Goal: Task Accomplishment & Management: Manage account settings

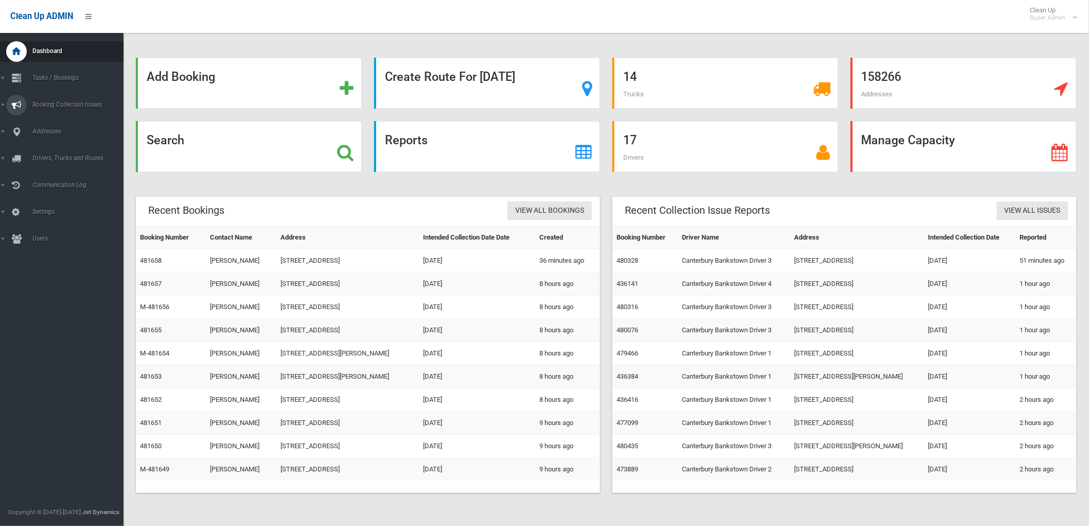
click at [20, 111] on icon at bounding box center [16, 105] width 9 height 21
click at [43, 119] on span "All Reported Issues" at bounding box center [76, 122] width 94 height 7
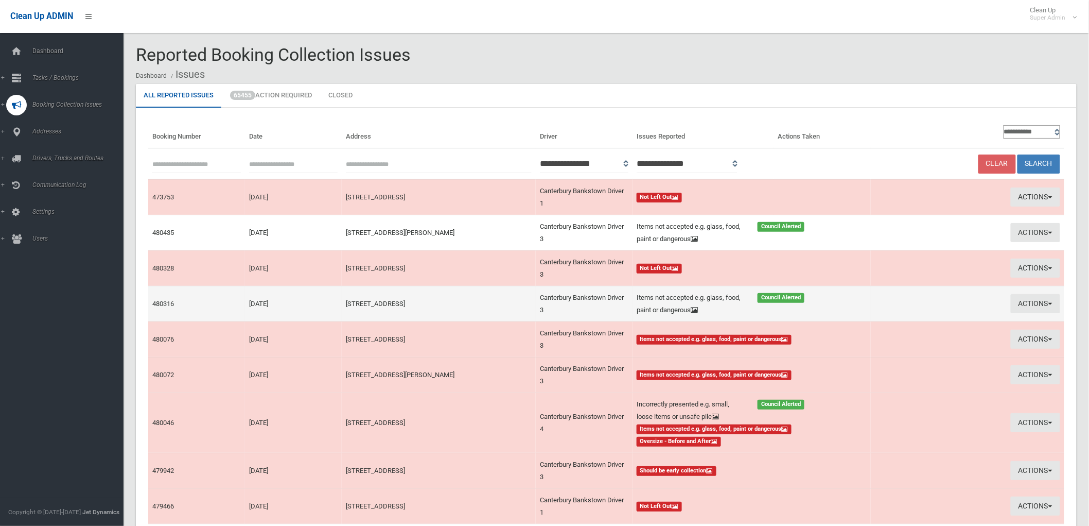
scroll to position [90, 0]
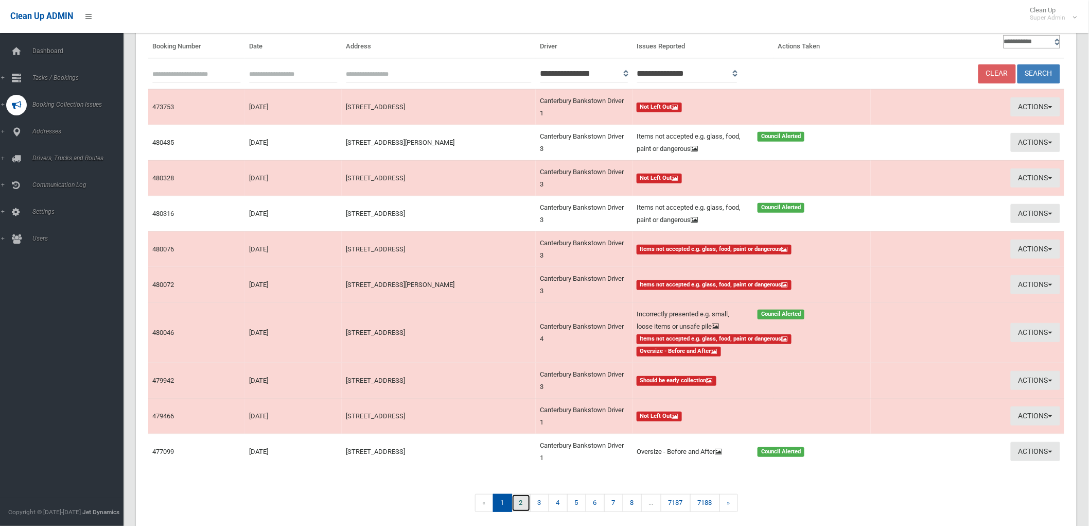
click at [523, 494] on link "2" at bounding box center [521, 503] width 19 height 18
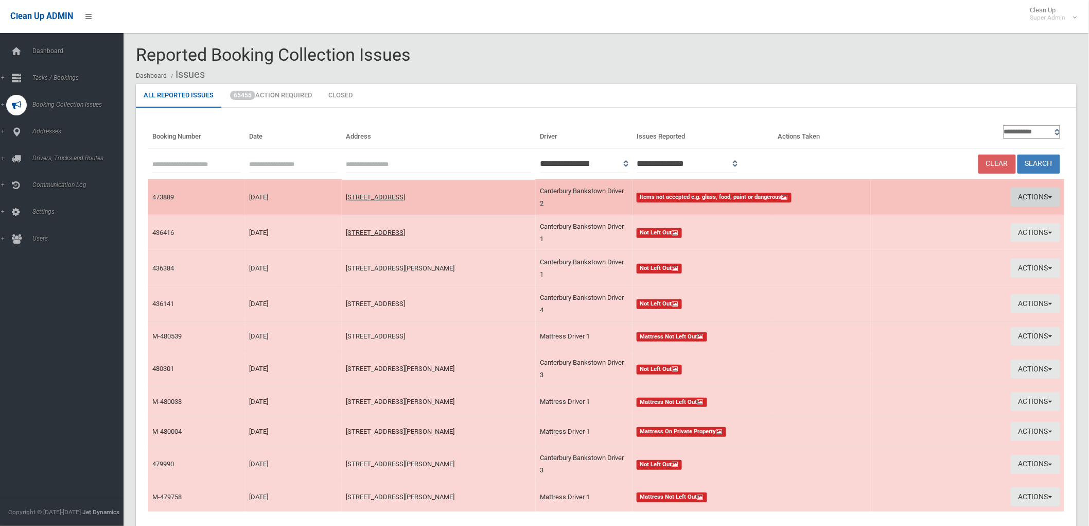
click at [1030, 193] on button "Actions" at bounding box center [1035, 196] width 49 height 19
click at [880, 215] on link "View Booking" at bounding box center [937, 219] width 123 height 18
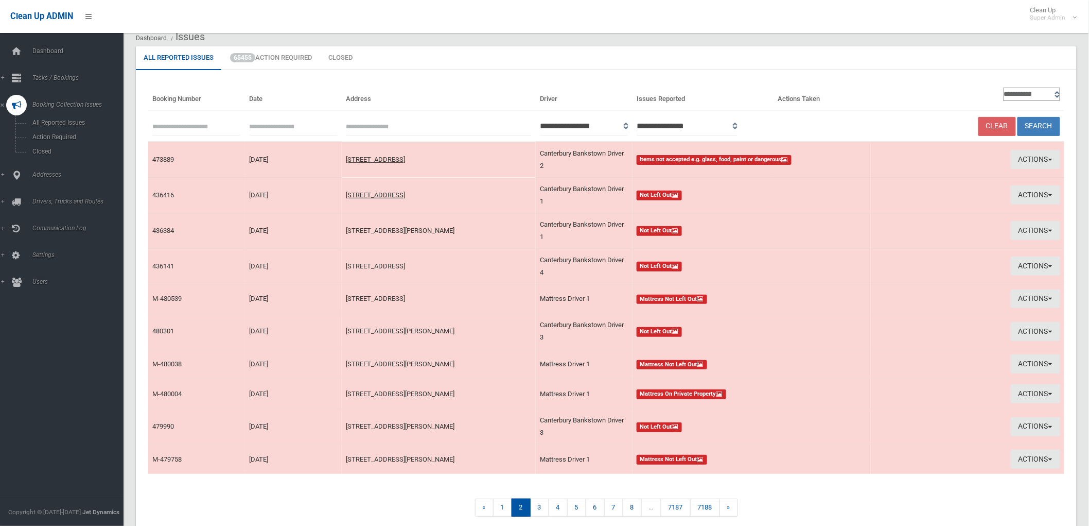
scroll to position [48, 0]
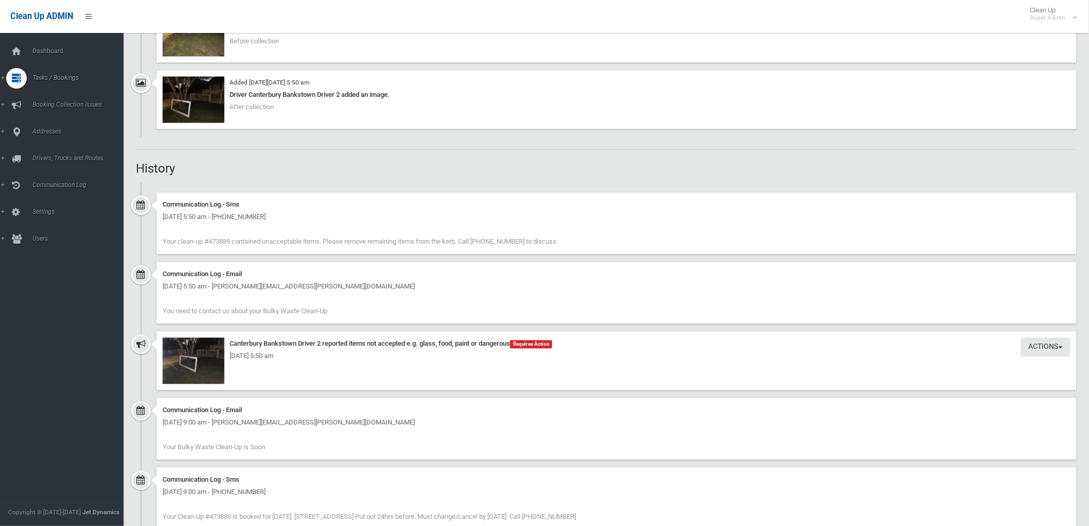
scroll to position [743, 0]
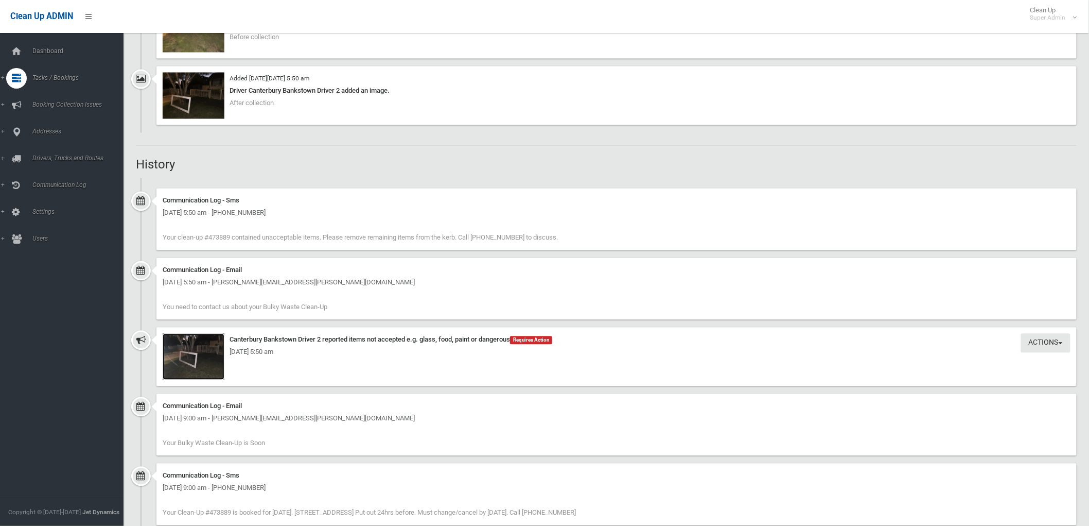
click at [208, 368] on img at bounding box center [194, 357] width 62 height 46
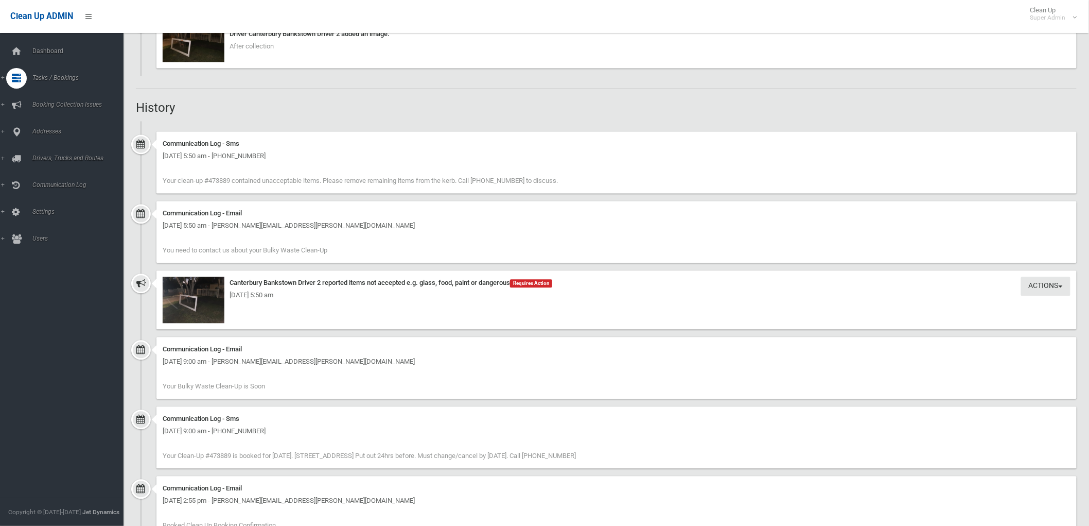
scroll to position [801, 0]
click at [207, 308] on img at bounding box center [194, 299] width 62 height 46
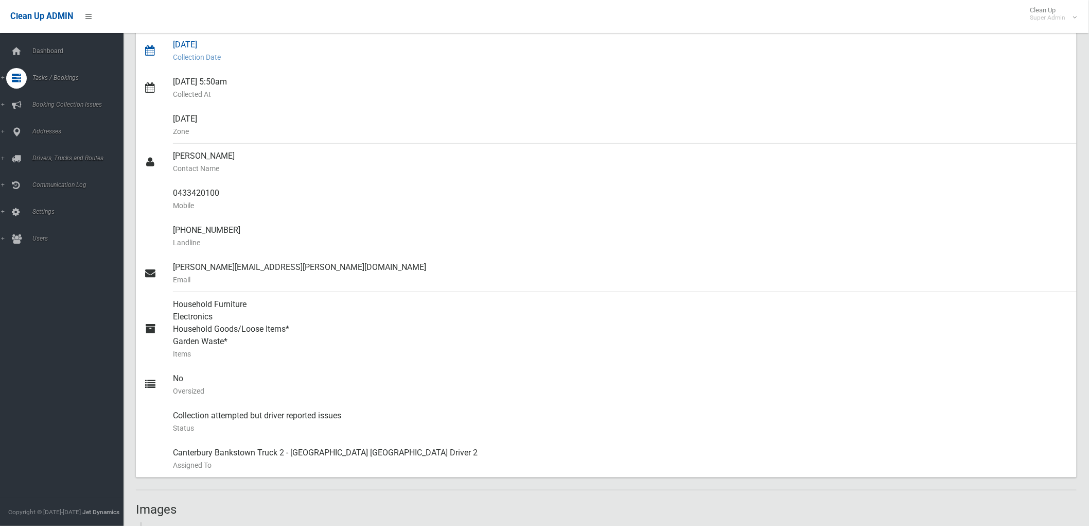
scroll to position [229, 0]
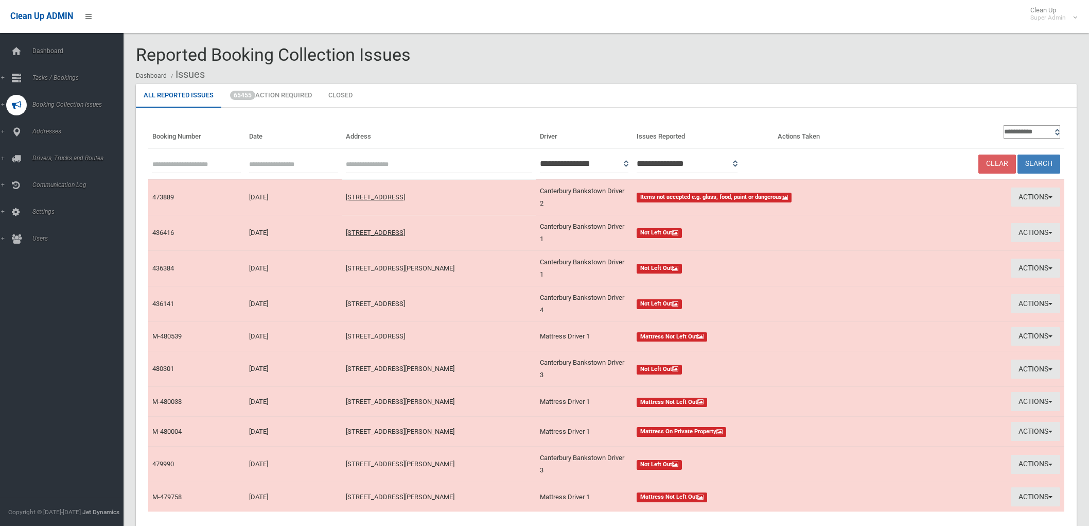
scroll to position [48, 0]
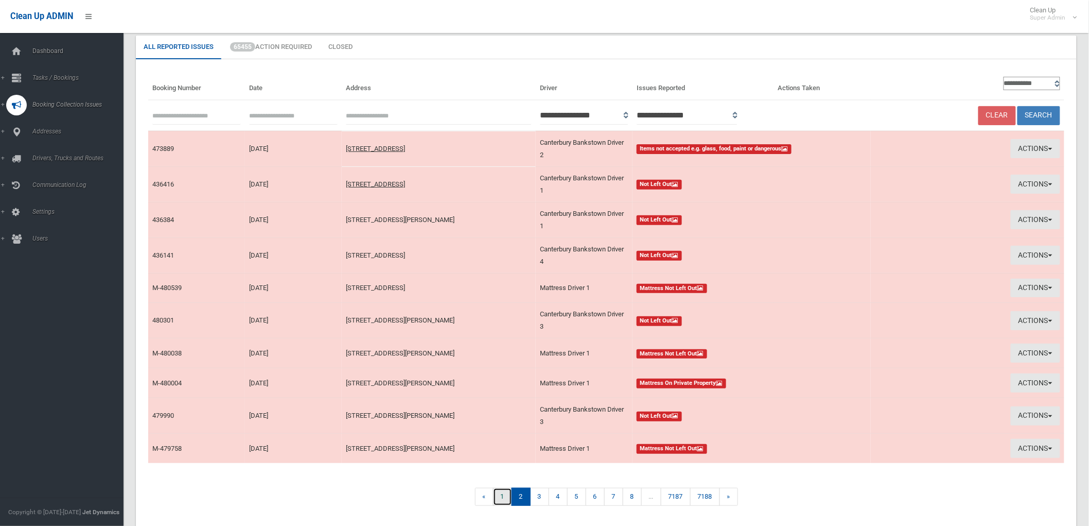
click at [506, 488] on link "1" at bounding box center [502, 497] width 19 height 18
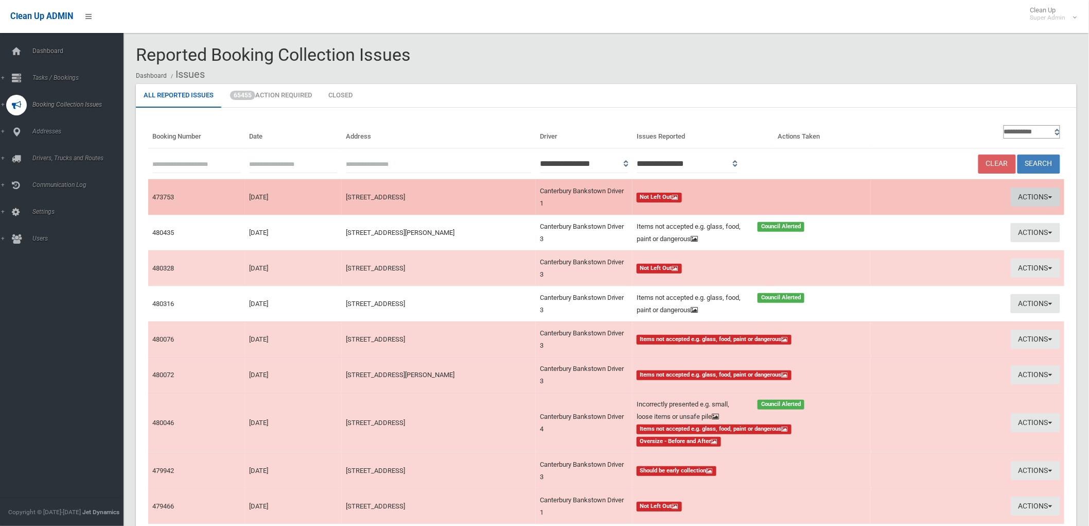
click at [1049, 197] on button "Actions" at bounding box center [1035, 196] width 49 height 19
click at [897, 213] on link "View Booking" at bounding box center [937, 219] width 123 height 18
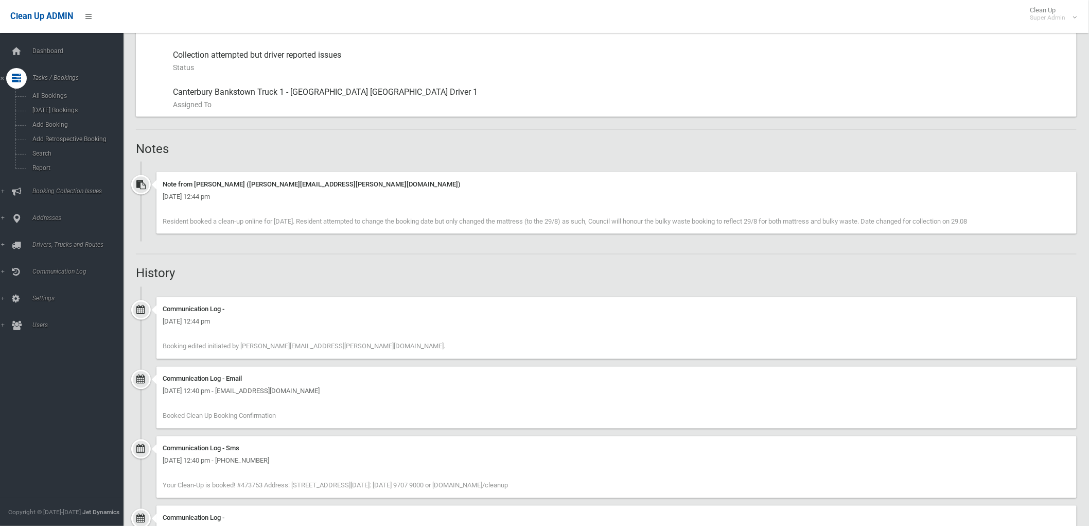
scroll to position [572, 0]
